Goal: Book appointment/travel/reservation

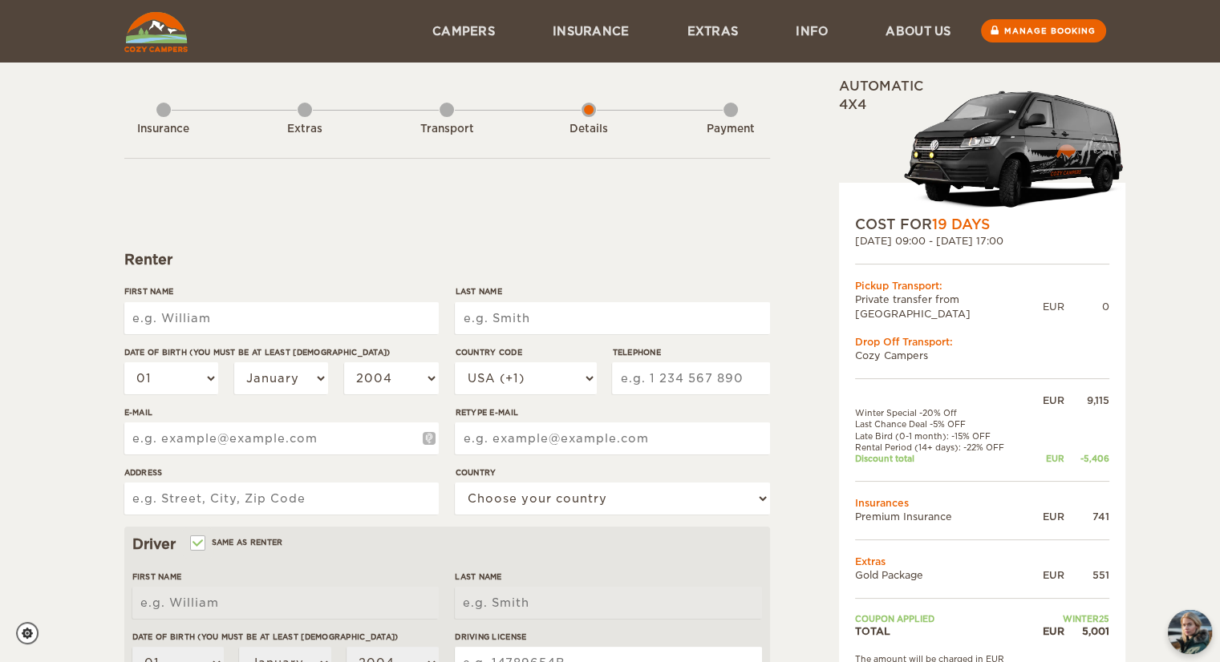
type input "[PERSON_NAME]"
type input "Teucher"
type input "[STREET_ADDRESS]"
type input "[PERSON_NAME]"
type input "Teucher"
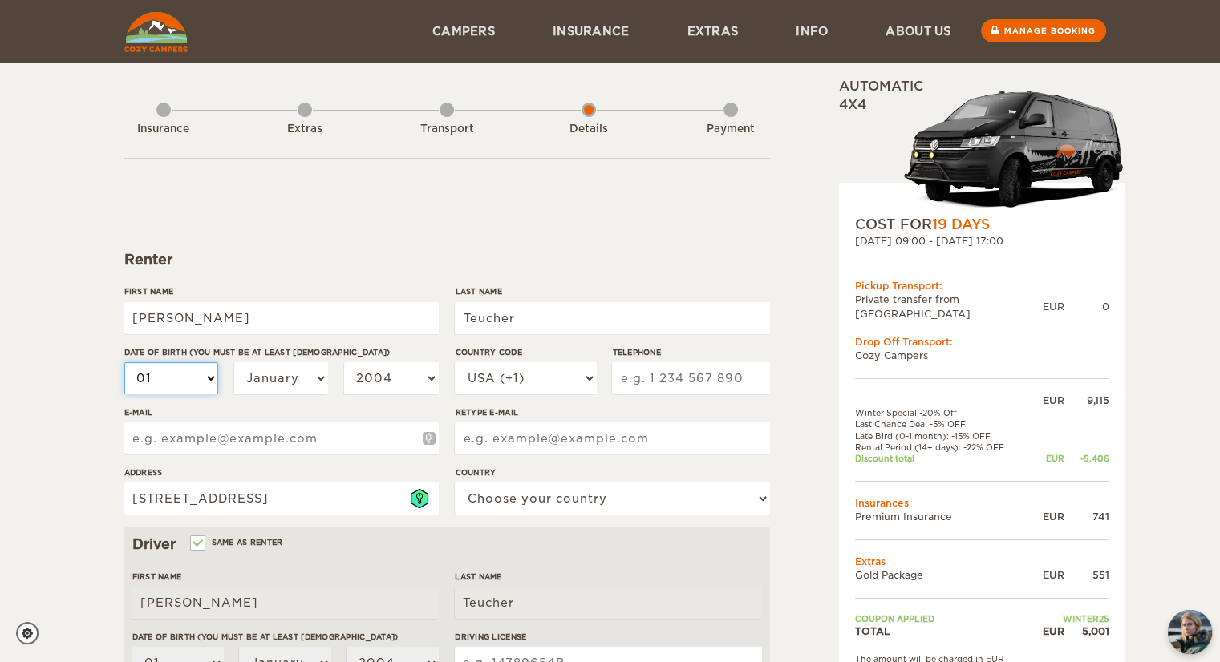
click at [188, 386] on select "01 02 03 04 05 06 07 08 09 10 11 12 13 14 15 16 17 18 19 20 21 22 23 24 25 26 2…" at bounding box center [171, 378] width 95 height 32
select select "20"
click at [124, 362] on select "01 02 03 04 05 06 07 08 09 10 11 12 13 14 15 16 17 18 19 20 21 22 23 24 25 26 2…" at bounding box center [171, 378] width 95 height 32
select select "20"
click at [258, 386] on select "January February March April May June July August September October November De…" at bounding box center [281, 378] width 95 height 32
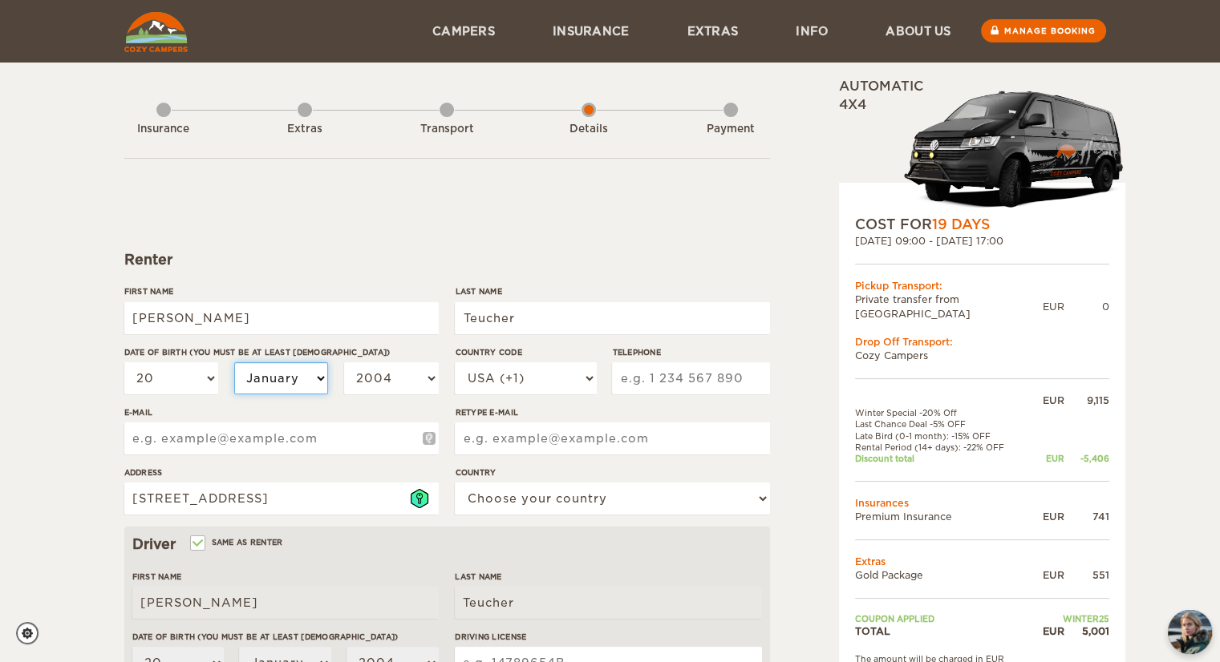
select select "04"
click at [234, 362] on select "January February March April May June July August September October November De…" at bounding box center [281, 378] width 95 height 32
select select "04"
click at [370, 382] on select "2004 2003 2002 2001 2000 1999 1998 1997 1996 1995 1994 1993 1992 1991 1990 1989…" at bounding box center [391, 378] width 95 height 32
click at [593, 226] on form "Renter First Name [PERSON_NAME] Last Name Teucher Date of birth (You must be at…" at bounding box center [446, 580] width 645 height 844
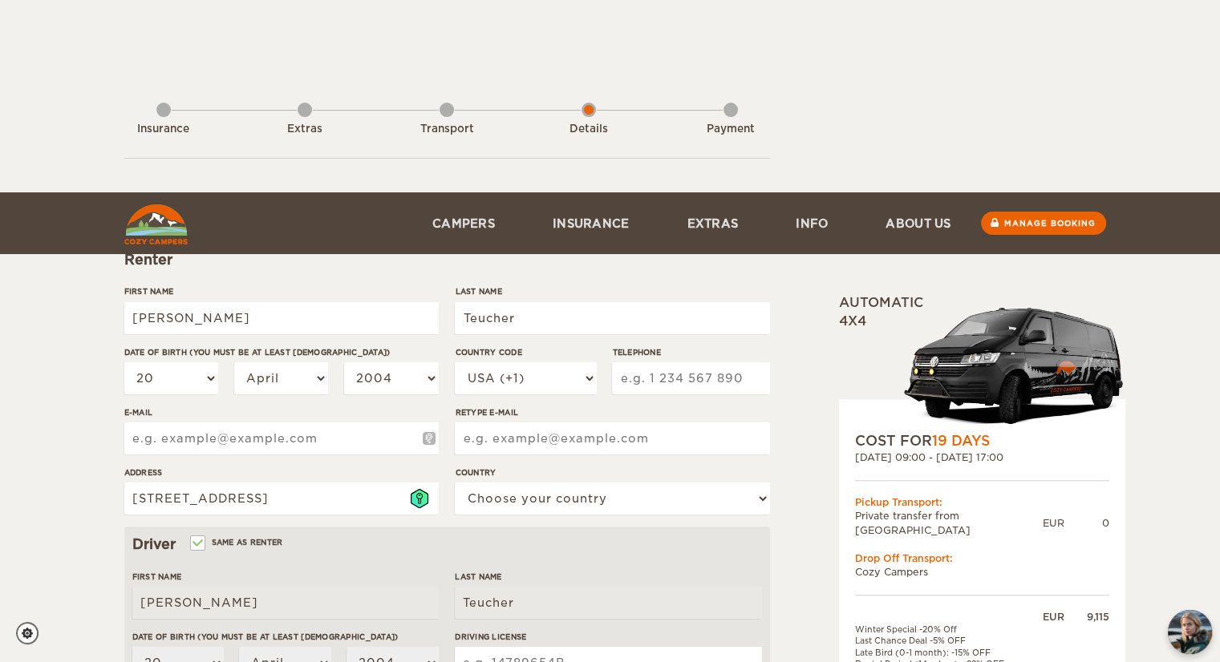
scroll to position [256, 0]
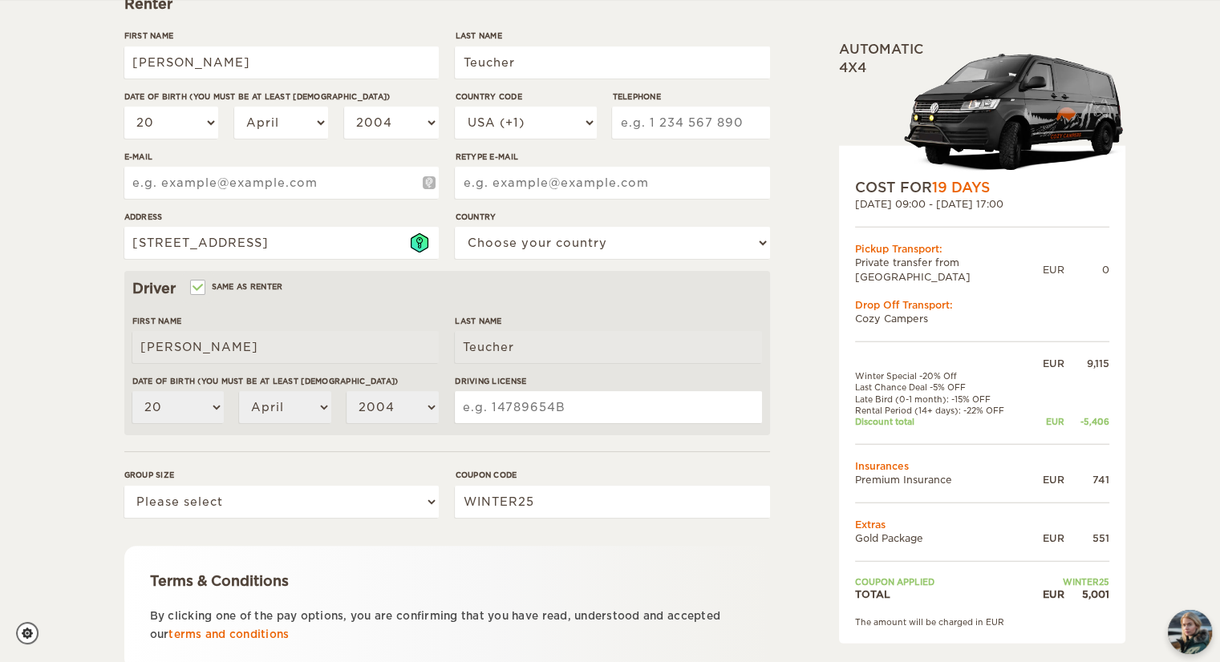
click at [820, 267] on div "Expand Collapse Total 5,001 EUR Automatic 4x4 COST FOR 19 Days [DATE] 09:00 - […" at bounding box center [941, 296] width 310 height 949
